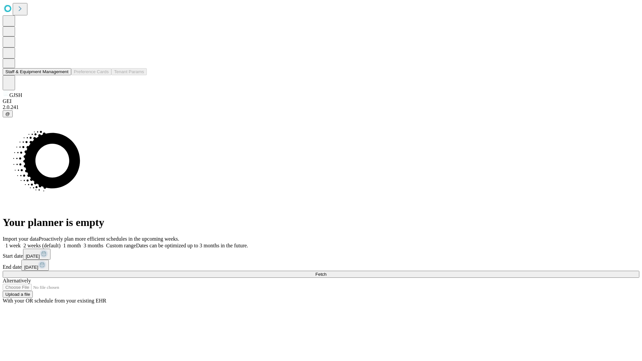
click at [64, 75] on button "Staff & Equipment Management" at bounding box center [37, 71] width 69 height 7
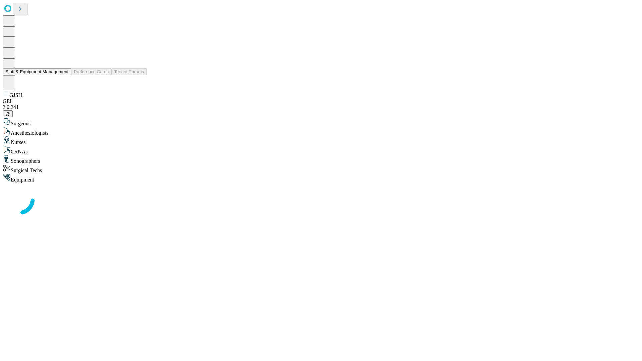
click at [64, 75] on button "Staff & Equipment Management" at bounding box center [37, 71] width 69 height 7
